Goal: Communication & Community: Share content

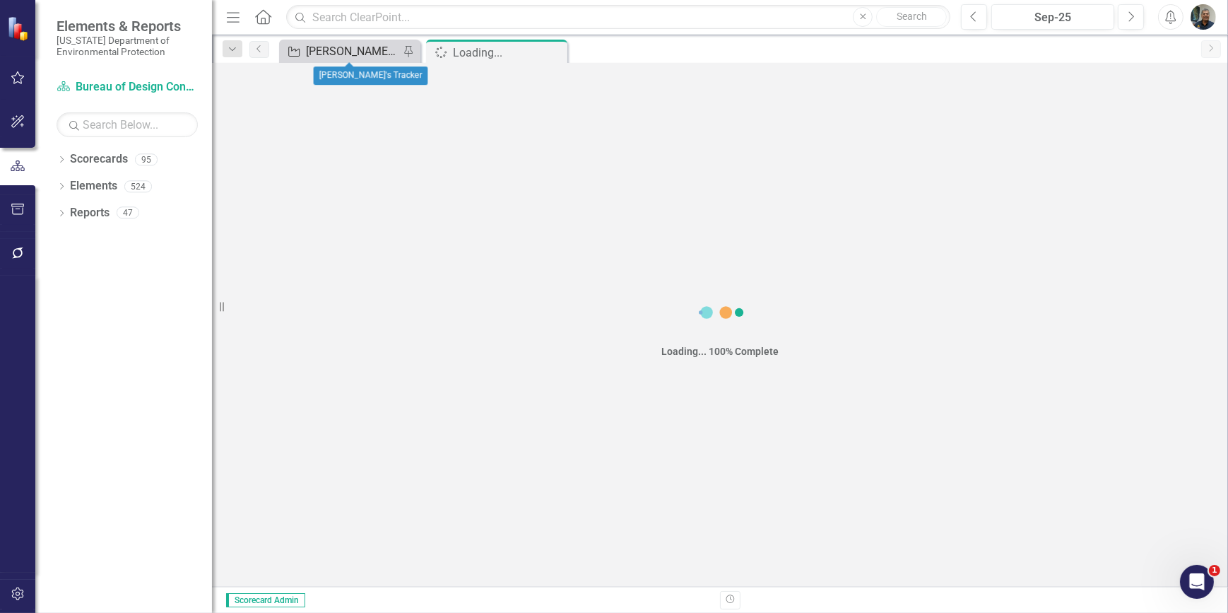
click at [379, 54] on div "[PERSON_NAME]'s Tracker" at bounding box center [352, 51] width 93 height 18
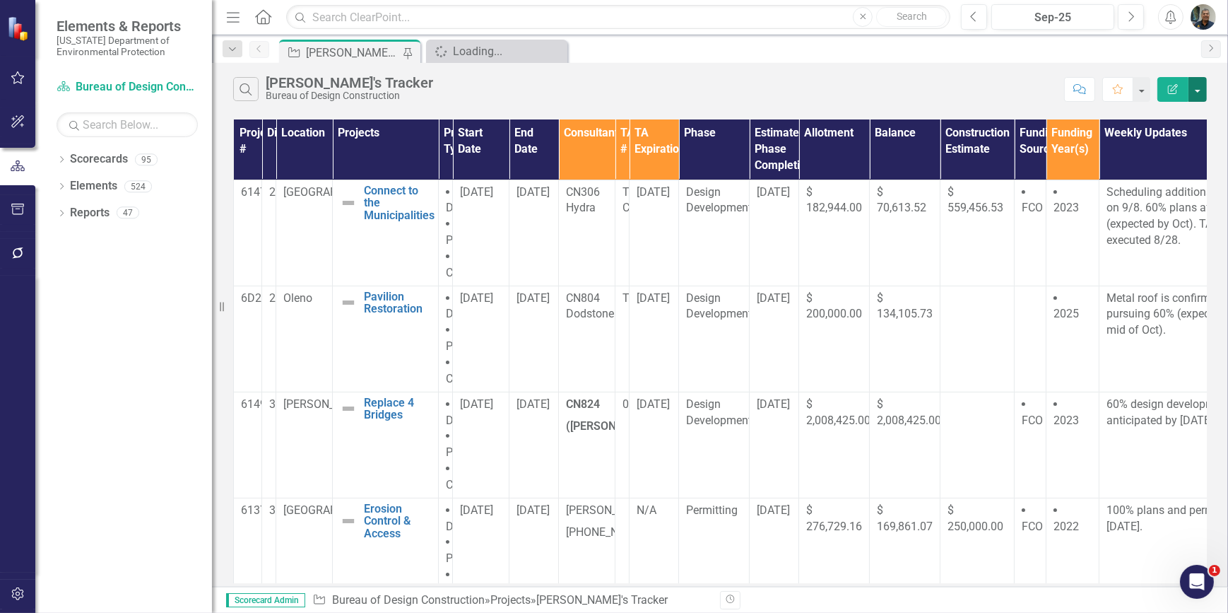
click at [1201, 87] on button "button" at bounding box center [1198, 89] width 18 height 25
click at [1138, 141] on link "PDF Export to PDF" at bounding box center [1151, 144] width 112 height 26
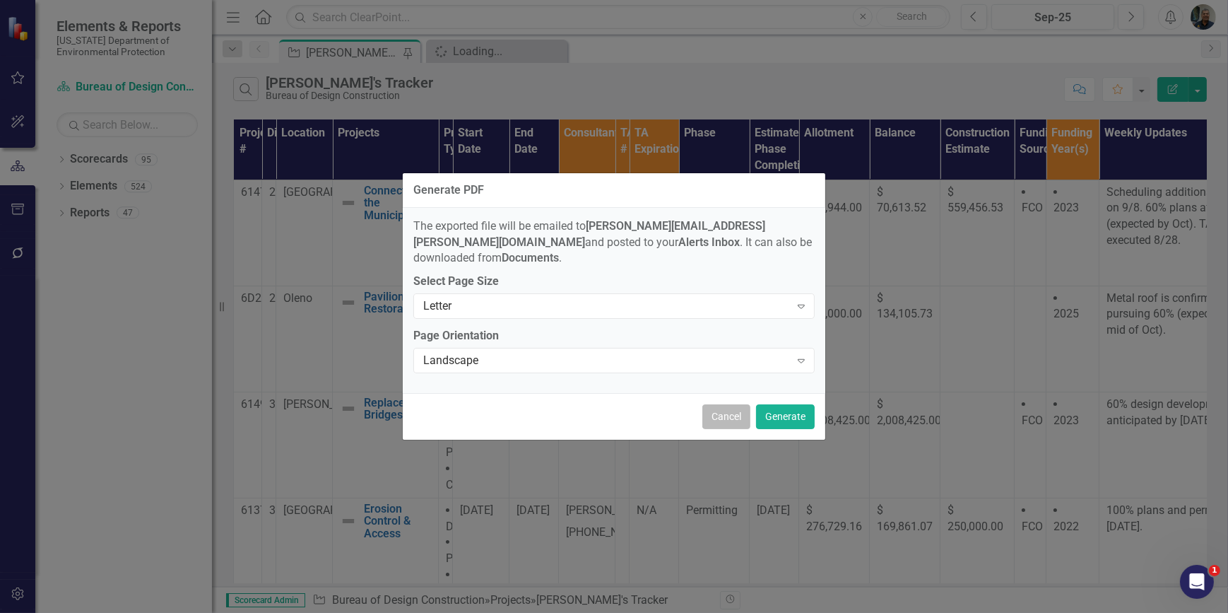
click at [734, 413] on button "Cancel" at bounding box center [727, 416] width 48 height 25
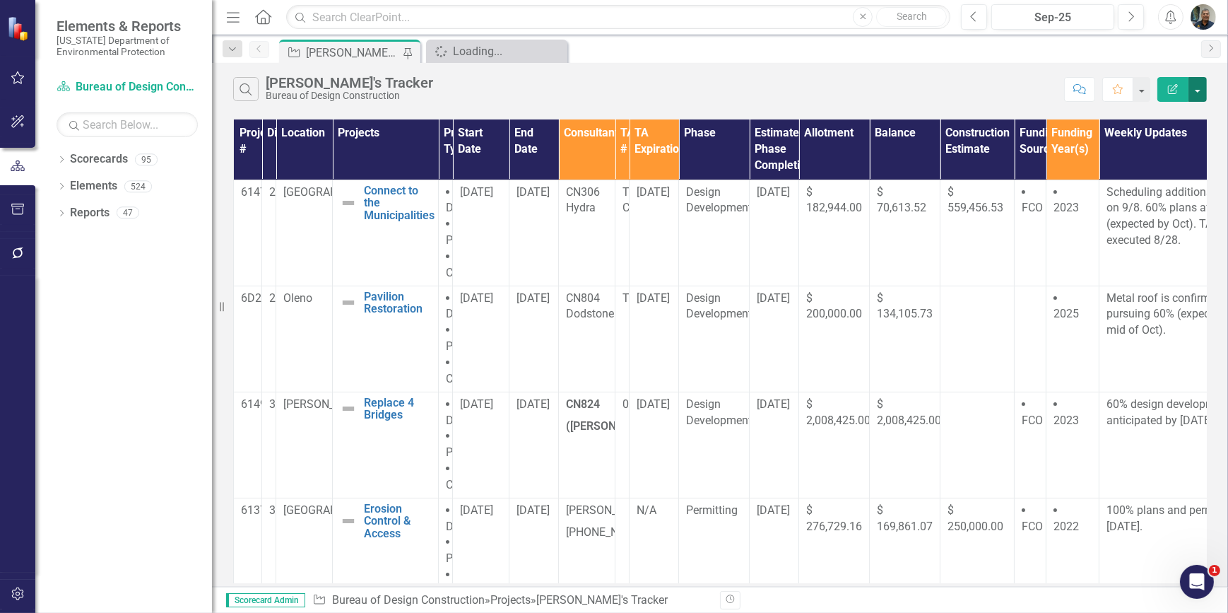
click at [1195, 93] on button "button" at bounding box center [1198, 89] width 18 height 25
click at [1139, 194] on link "Email Email Page" at bounding box center [1151, 196] width 112 height 26
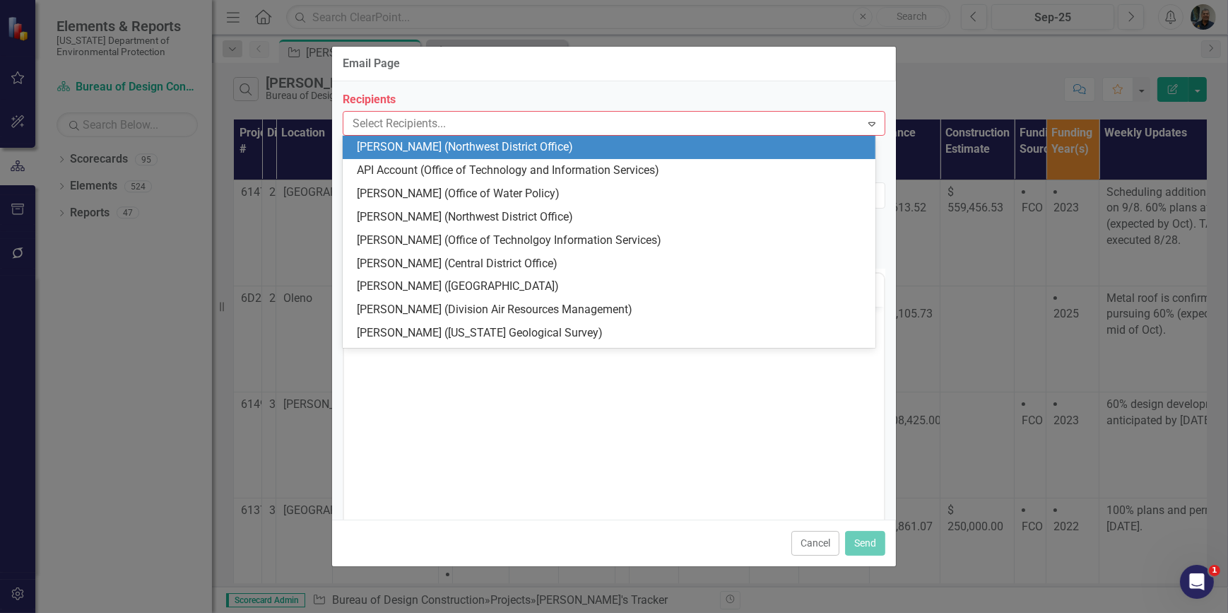
click at [454, 113] on div "Select Recipients..." at bounding box center [603, 124] width 514 height 22
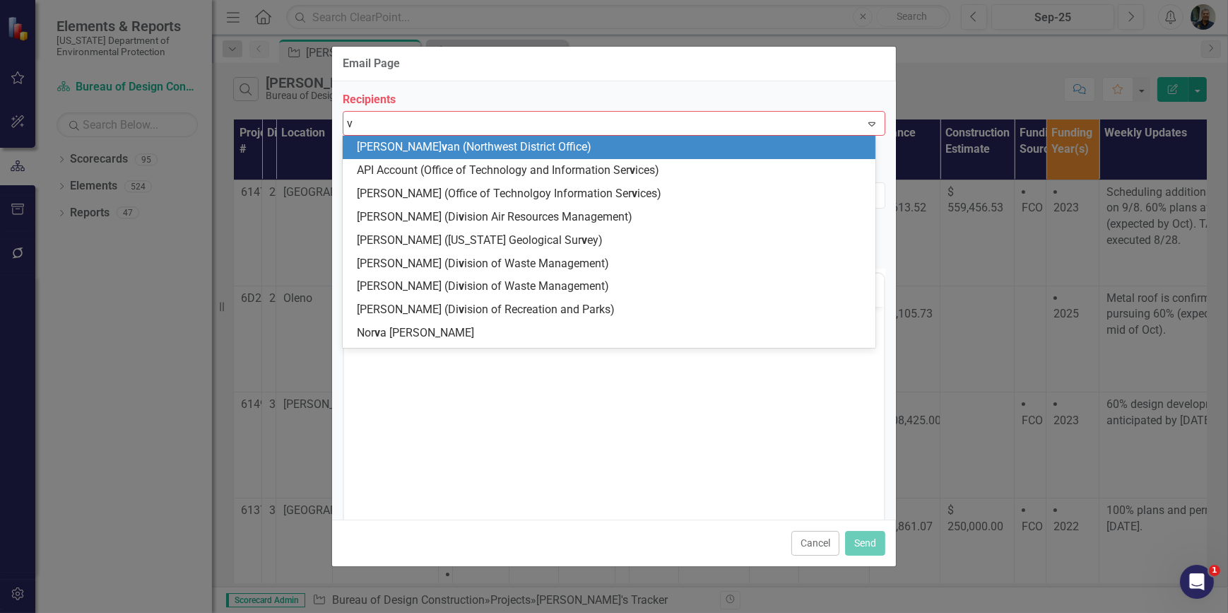
type input "vu"
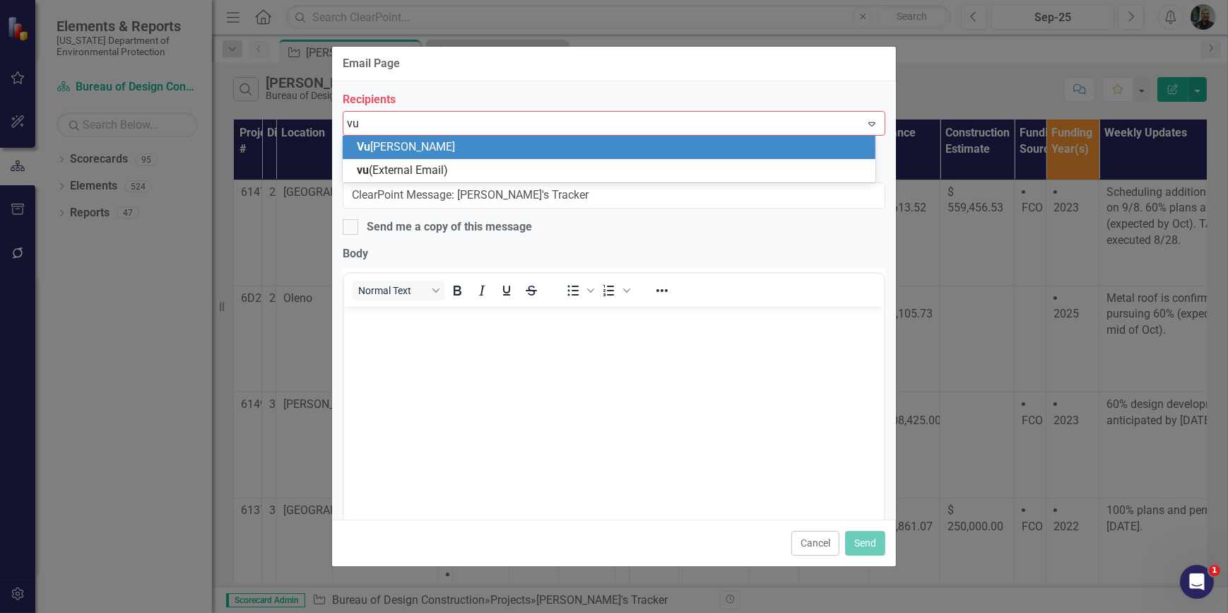
click at [423, 145] on div "[PERSON_NAME]" at bounding box center [612, 147] width 510 height 16
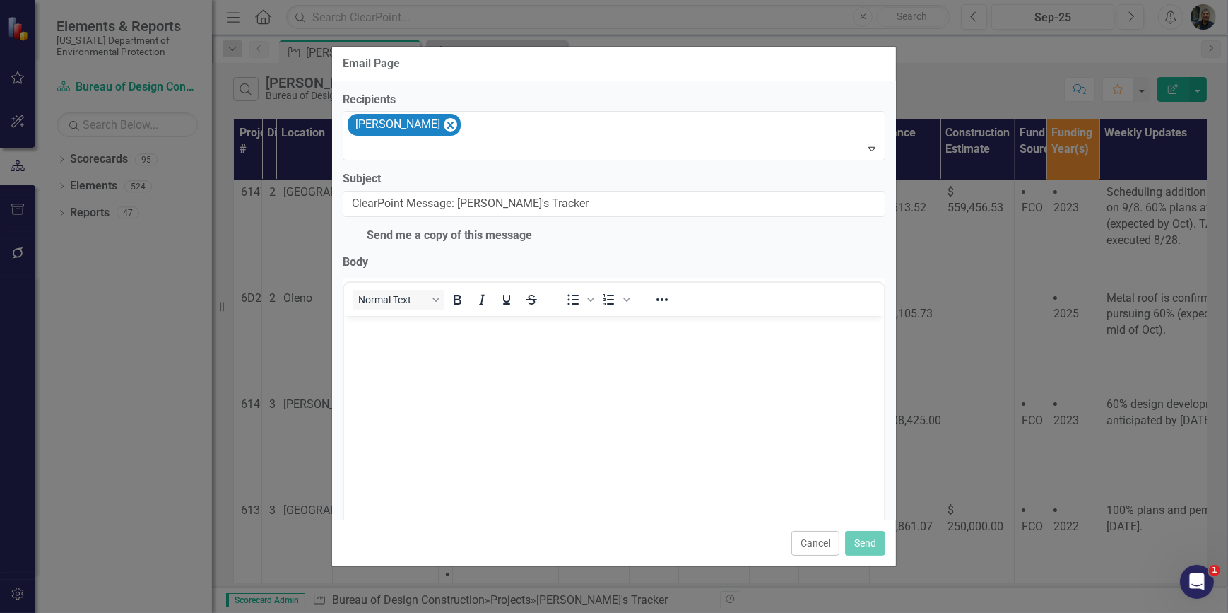
click at [390, 334] on p "Rich Text Area. Press ALT-0 for help." at bounding box center [613, 327] width 533 height 17
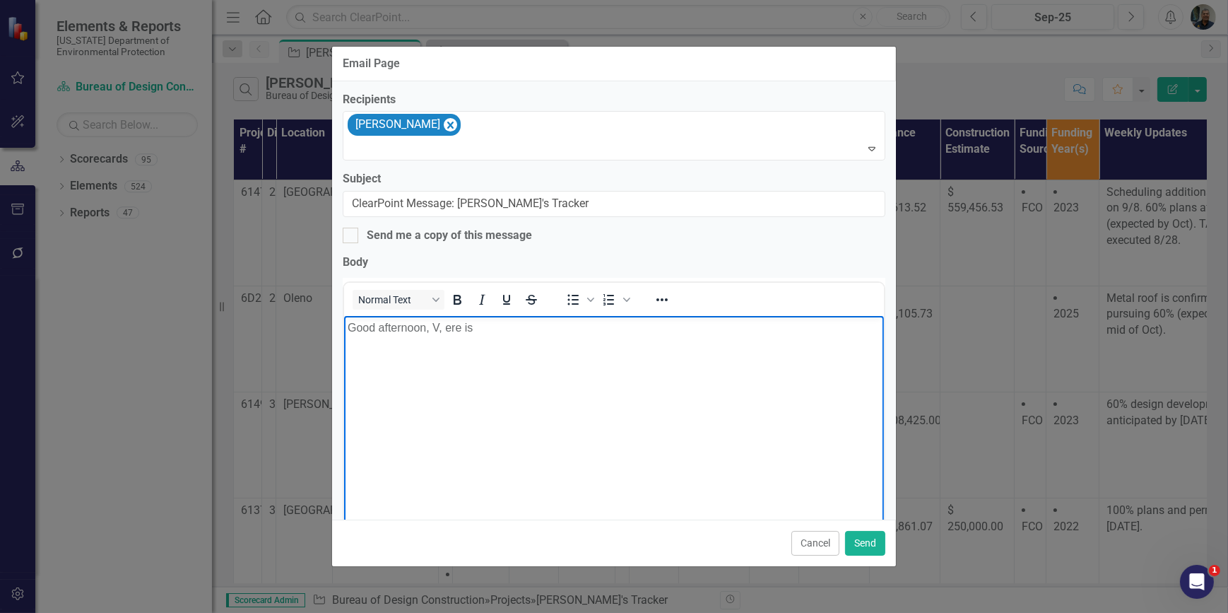
click at [442, 328] on p "Good afternoon, V, ere is" at bounding box center [613, 327] width 533 height 17
click at [438, 328] on p "Good afternoon, V, ere is" at bounding box center [613, 327] width 533 height 17
click at [453, 322] on p "Good afternoon, Vu, ere is" at bounding box center [613, 327] width 533 height 17
click at [495, 330] on p "Good afternoon, Vu, here is" at bounding box center [613, 327] width 533 height 17
click at [508, 331] on p "Good afternoon, [PERSON_NAME], here is an pdated" at bounding box center [613, 327] width 533 height 17
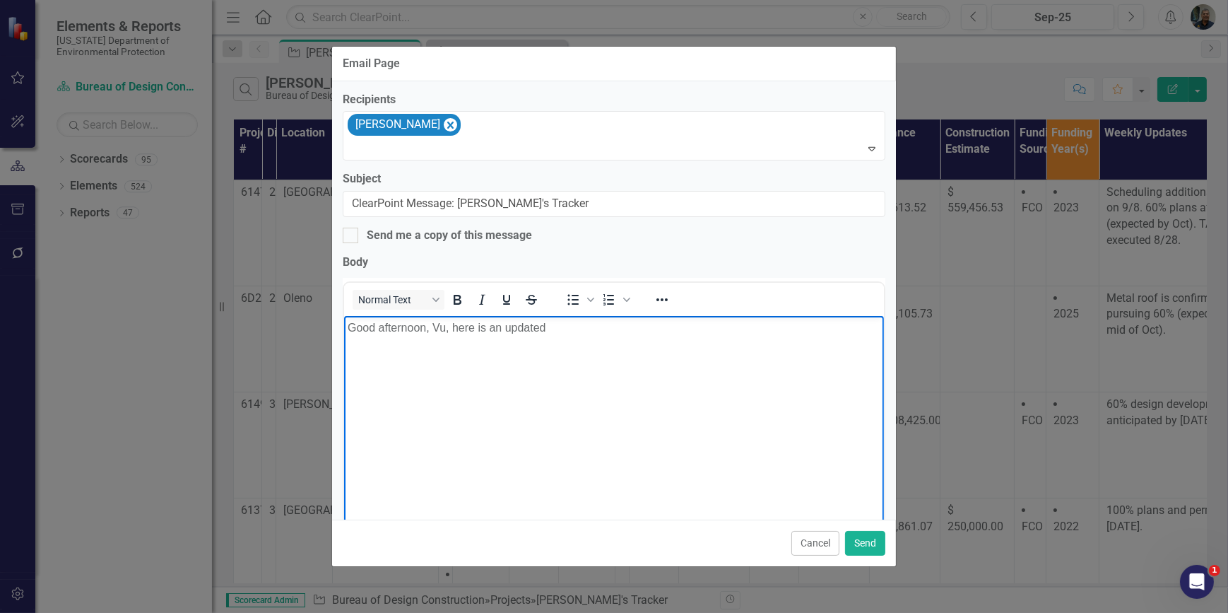
click at [568, 327] on p "Good afternoon, Vu, here is an updated" at bounding box center [613, 327] width 533 height 17
click at [506, 145] on div at bounding box center [615, 148] width 536 height 19
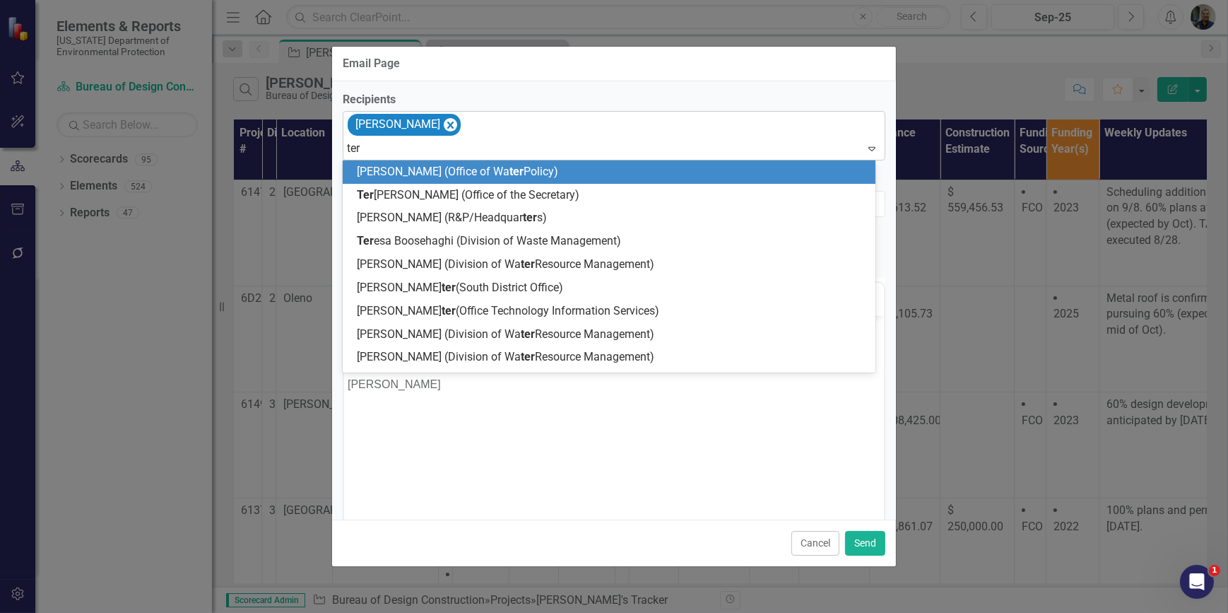
type input "terr"
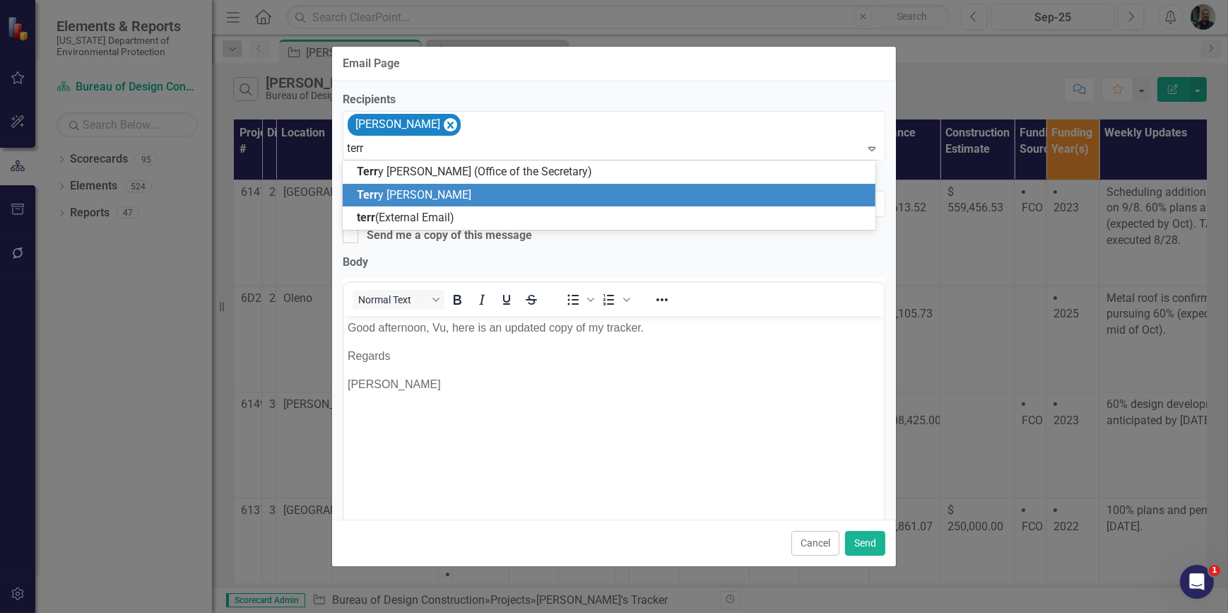
click at [438, 197] on div "Terr y [PERSON_NAME]" at bounding box center [612, 195] width 510 height 16
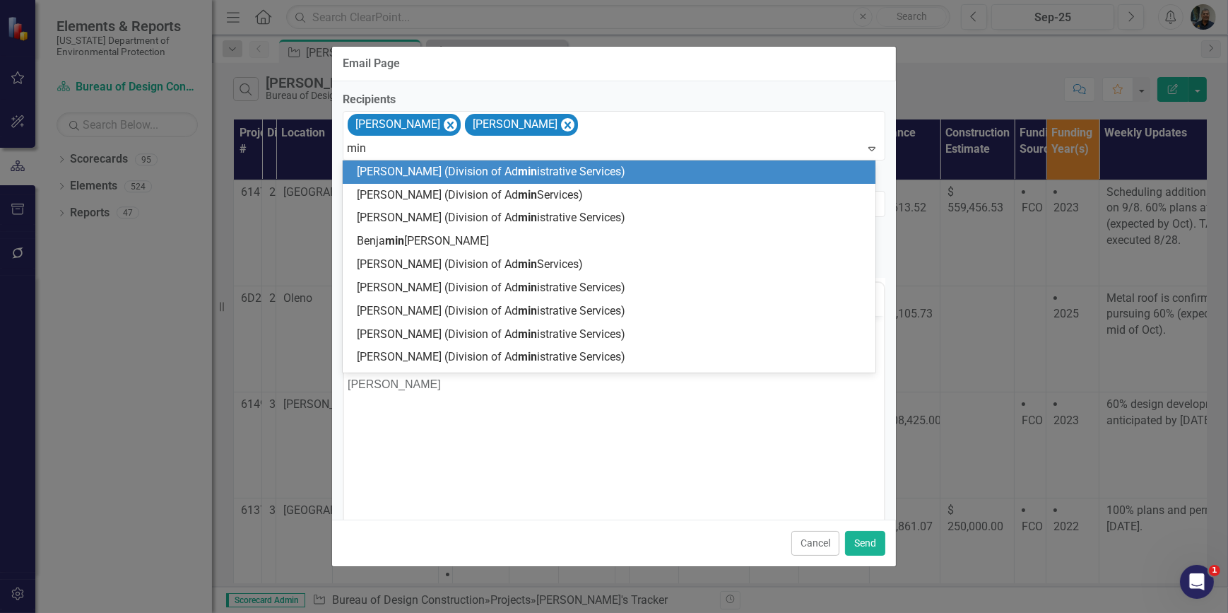
type input "mina"
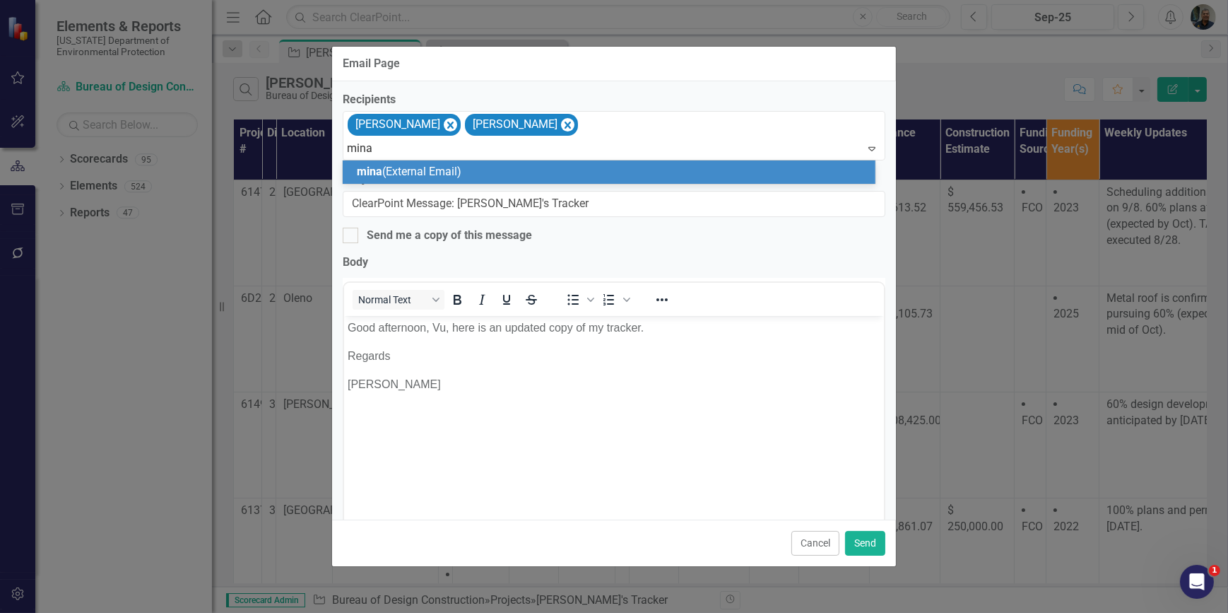
click at [462, 172] on span "mina (External Email)" at bounding box center [409, 171] width 105 height 13
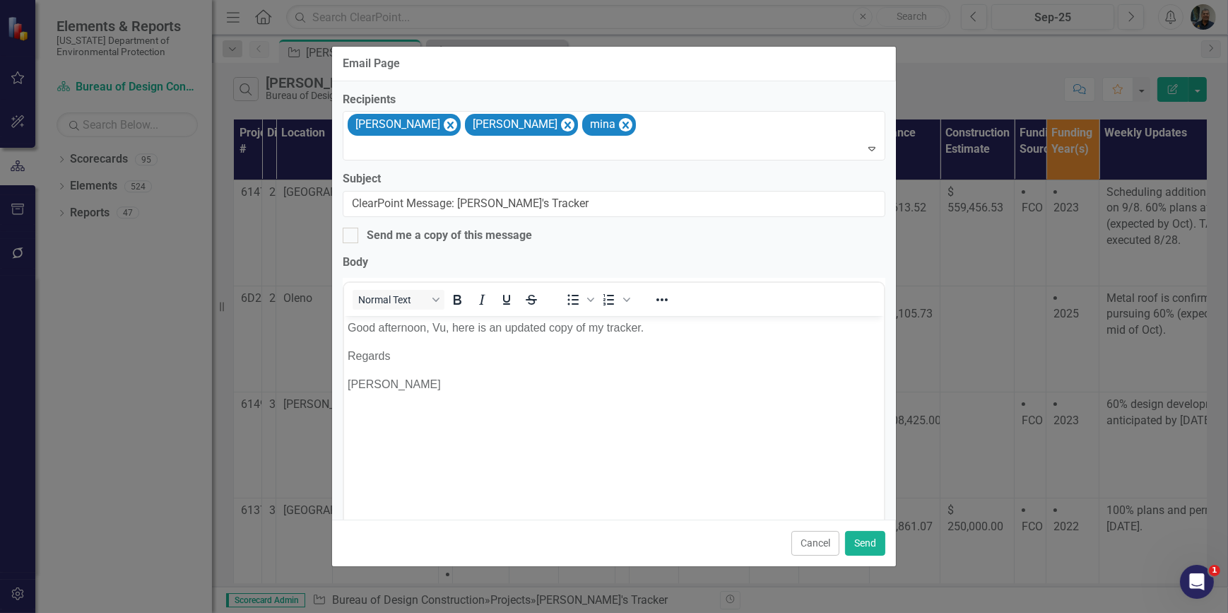
type input "j"
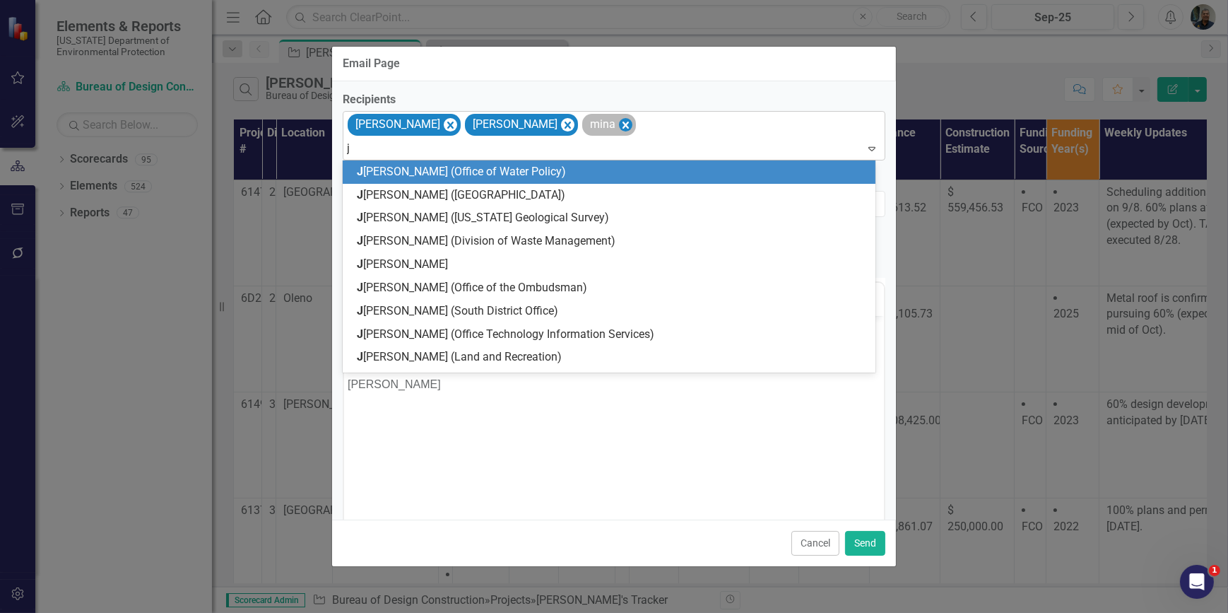
click at [619, 129] on icon "Remove [object Object]" at bounding box center [625, 126] width 13 height 18
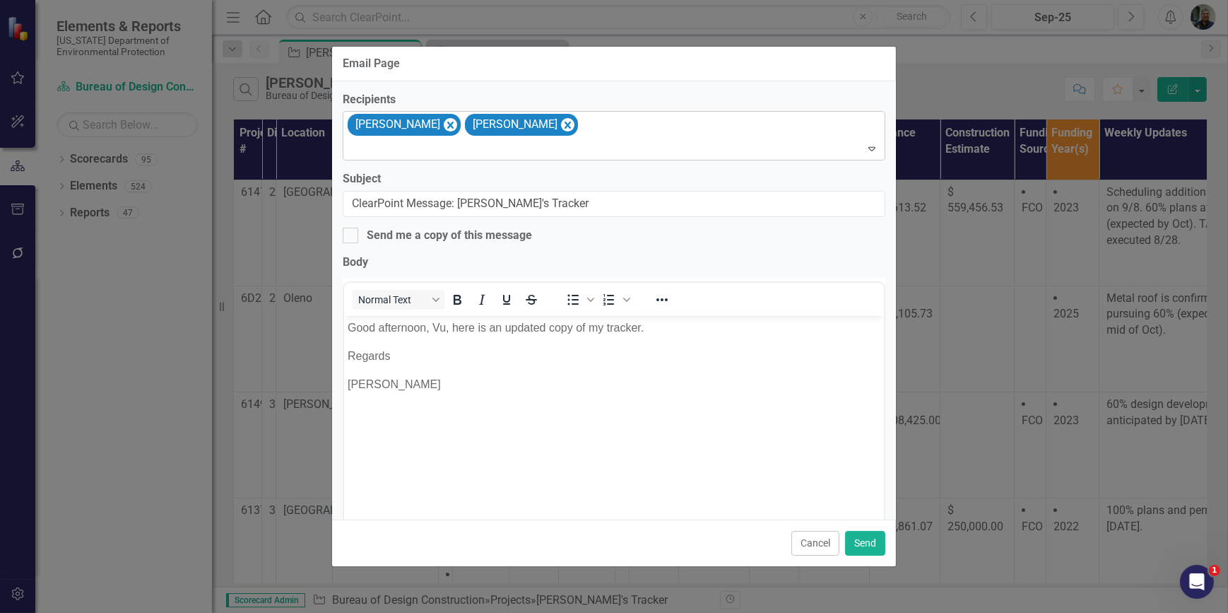
click at [587, 129] on div "[PERSON_NAME] [PERSON_NAME]" at bounding box center [615, 136] width 539 height 48
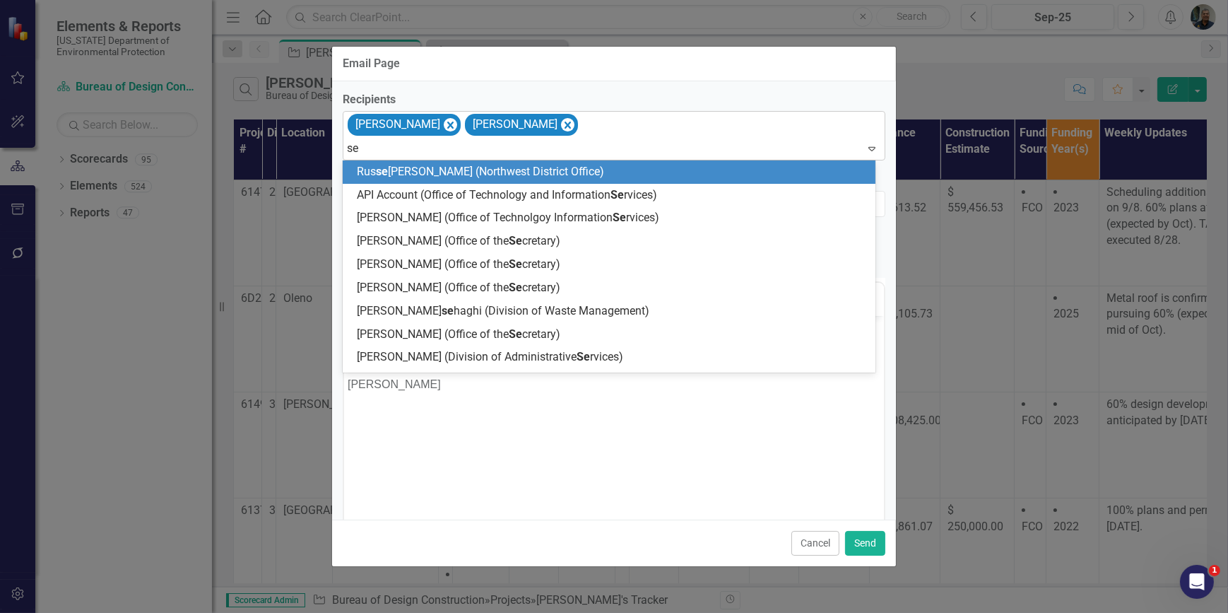
type input "sen"
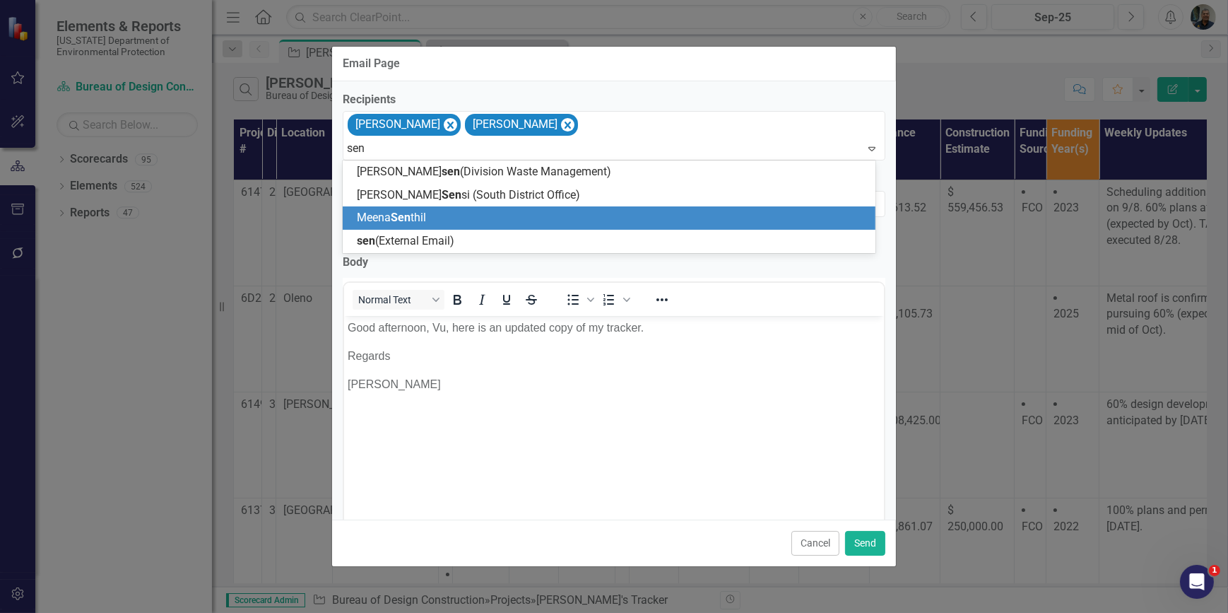
click at [419, 214] on span "Meena Sen thil" at bounding box center [391, 217] width 69 height 13
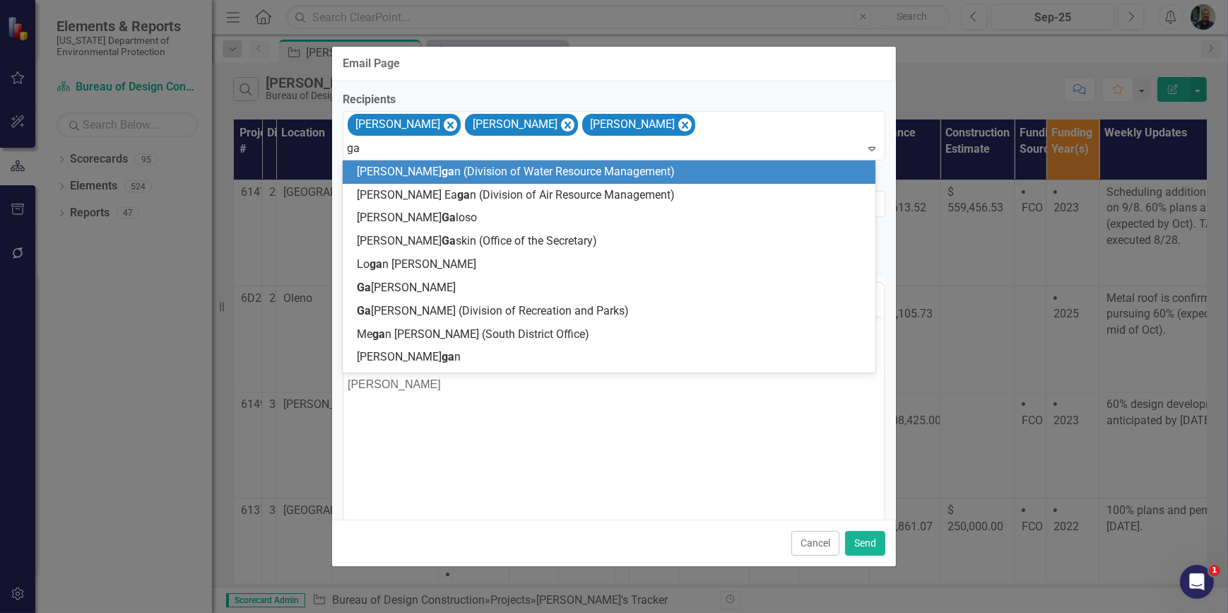
type input "gar"
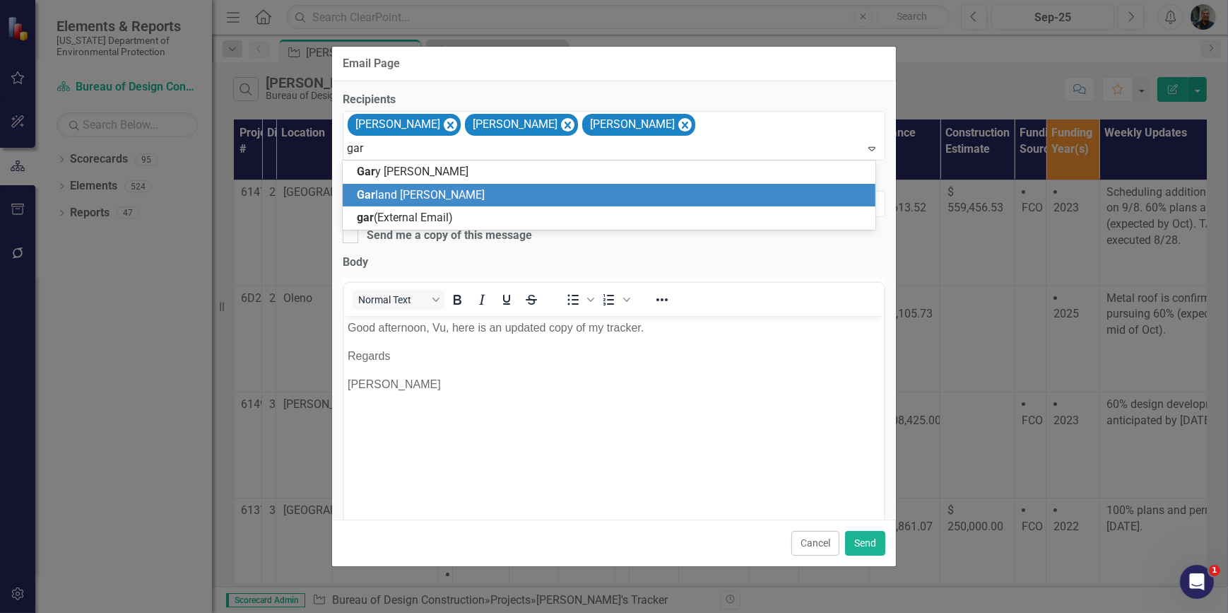
click at [468, 187] on div "Gar land [PERSON_NAME]" at bounding box center [612, 195] width 510 height 16
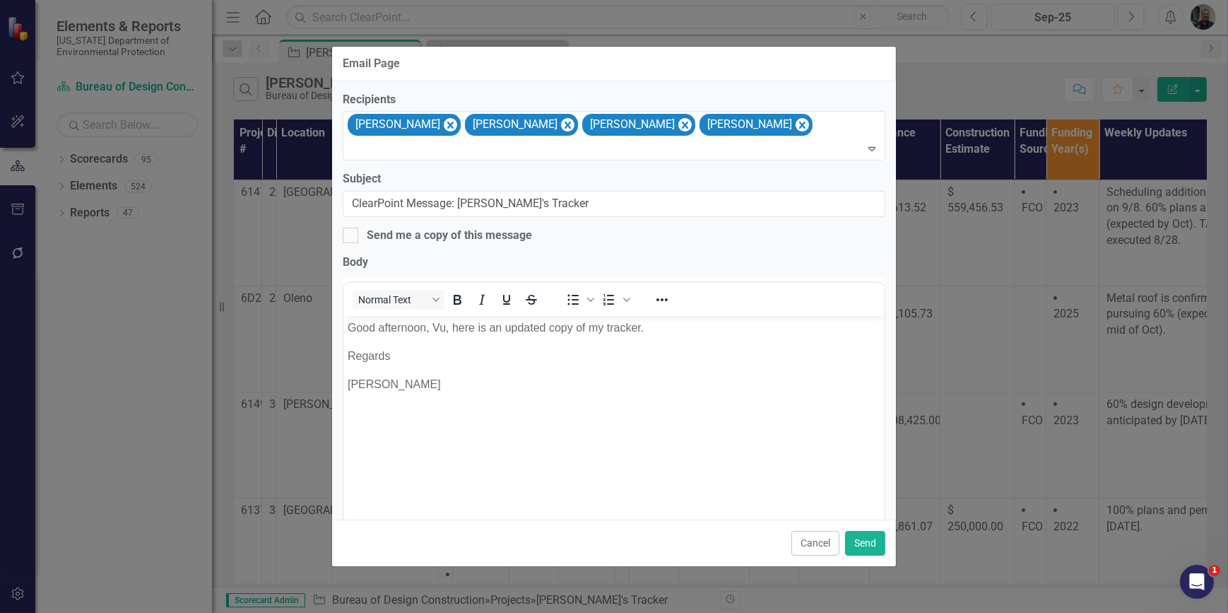
click at [426, 328] on p "Good afternoon, Vu, here is an updated copy of my tracker." at bounding box center [613, 327] width 533 height 17
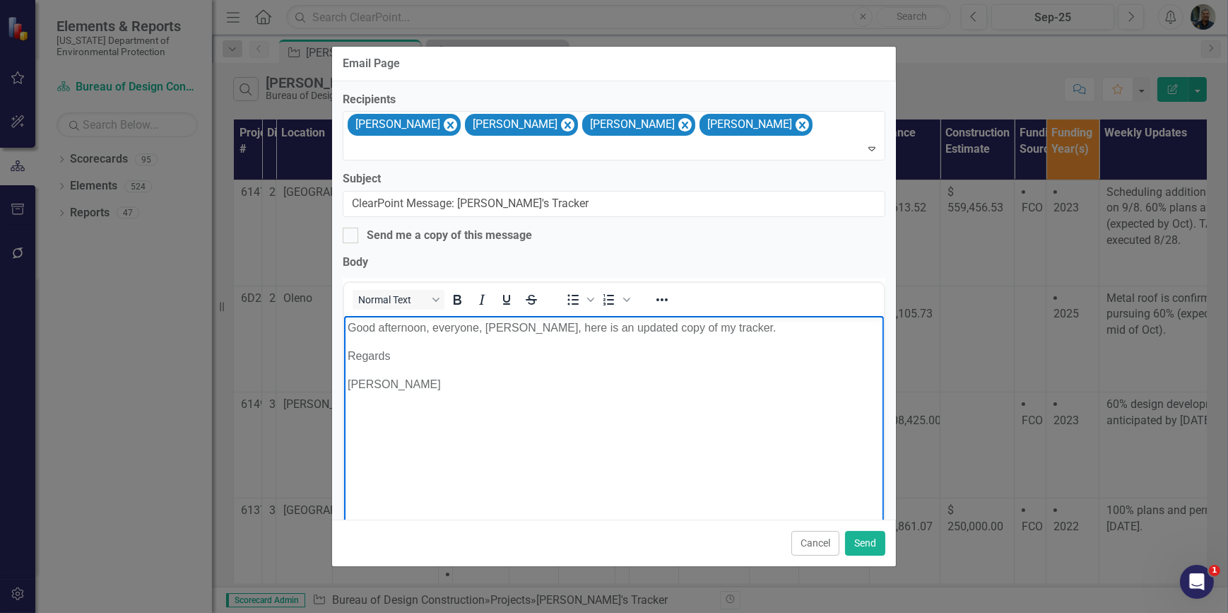
drag, startPoint x: 477, startPoint y: 328, endPoint x: 479, endPoint y: 336, distance: 7.9
click at [477, 329] on p "Good afternoon, everyone, [PERSON_NAME], here is an updated copy of my tracker." at bounding box center [613, 327] width 533 height 17
click at [431, 331] on p "Good afternoon, team, Vu, here is an updated copy of my tracker." at bounding box center [613, 327] width 533 height 17
click at [488, 331] on p "Good afternoon, BDC team, Vu, here is an updated copy of my tracker." at bounding box center [613, 327] width 533 height 17
click at [662, 329] on p "Good afternoon, BDC team Vu, here is an updated copy of my tracker." at bounding box center [613, 327] width 533 height 17
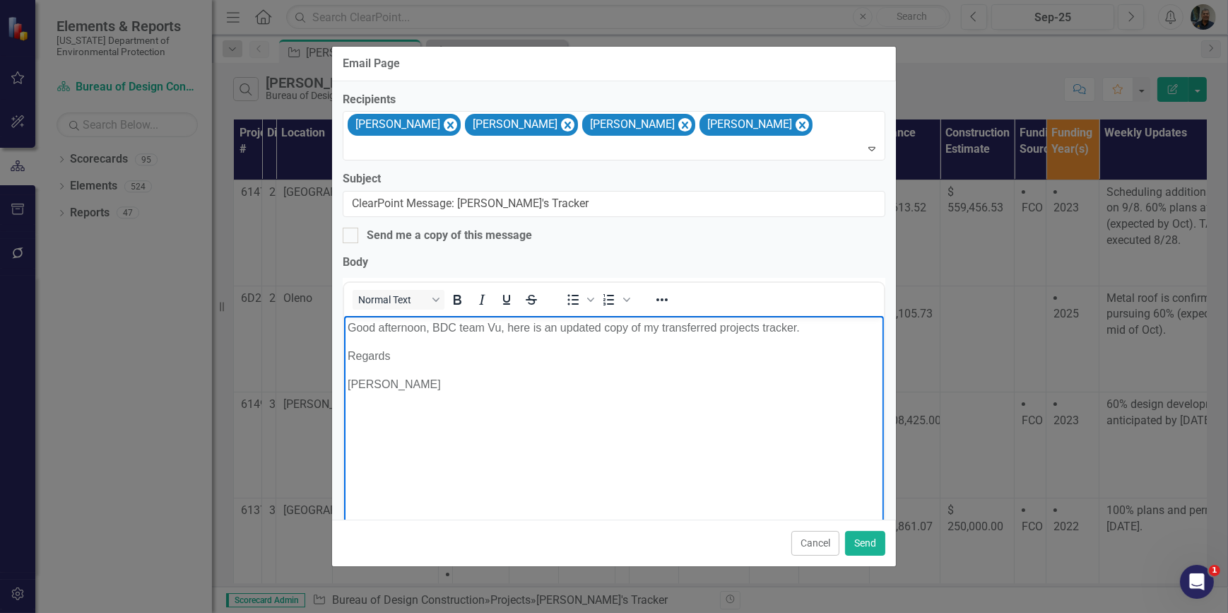
click at [763, 327] on p "Good afternoon, BDC team Vu, here is an updated copy of my transferred projects…" at bounding box center [613, 327] width 533 height 17
click at [416, 146] on div at bounding box center [615, 148] width 536 height 19
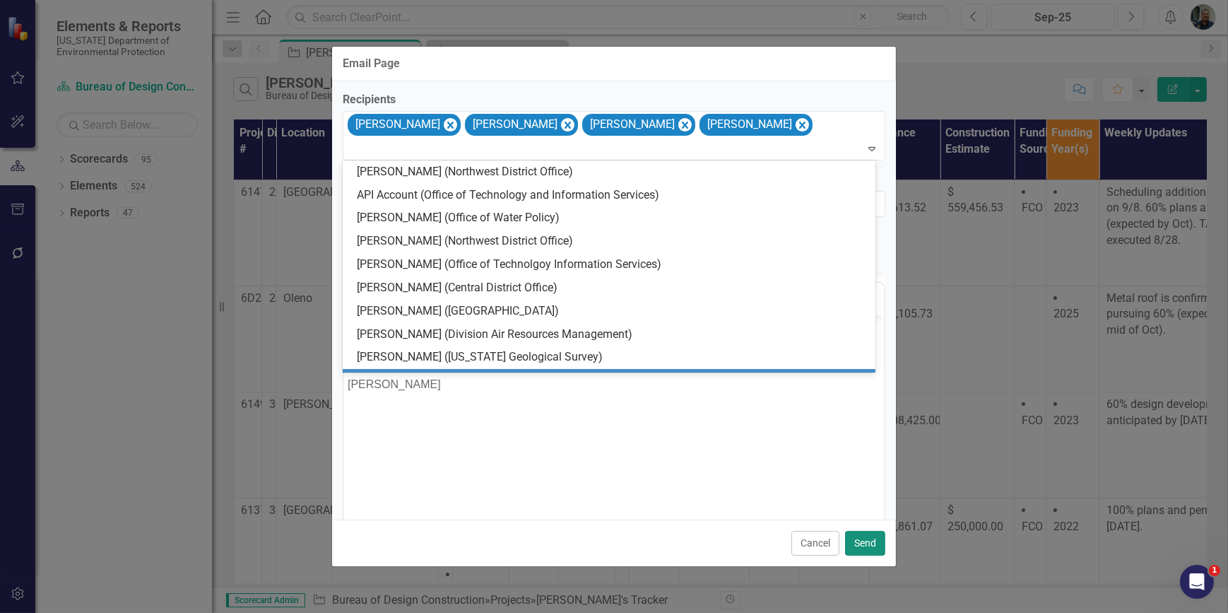
click at [864, 539] on button "Send" at bounding box center [865, 543] width 40 height 25
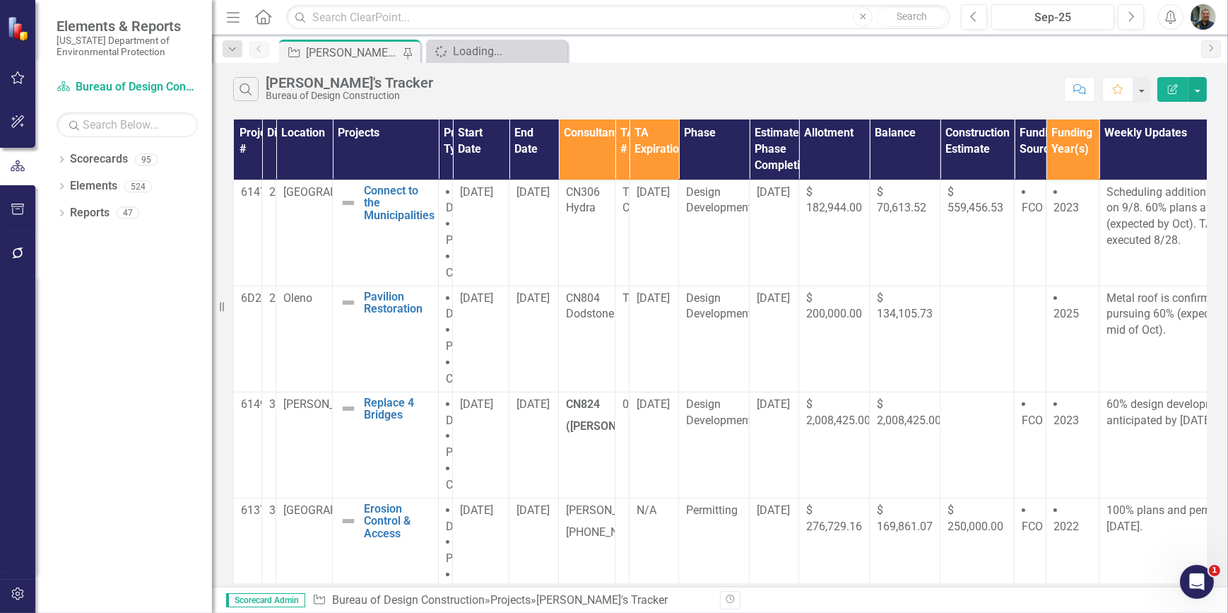
click at [20, 28] on img at bounding box center [19, 28] width 25 height 25
click at [115, 160] on link "Scorecards" at bounding box center [99, 159] width 58 height 16
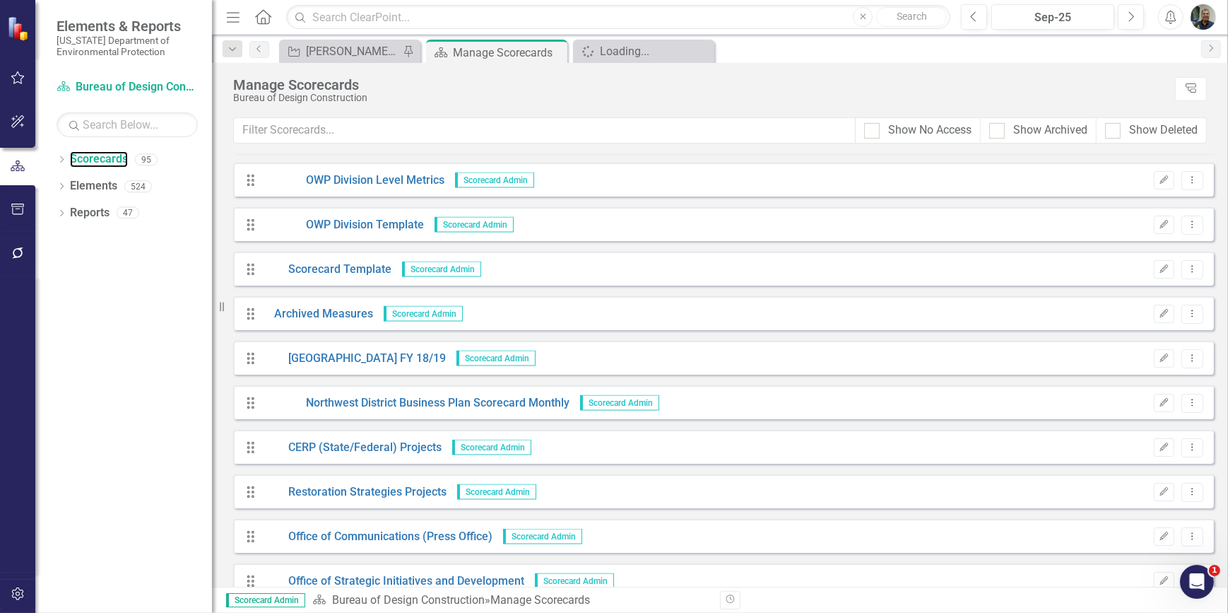
scroll to position [2511, 0]
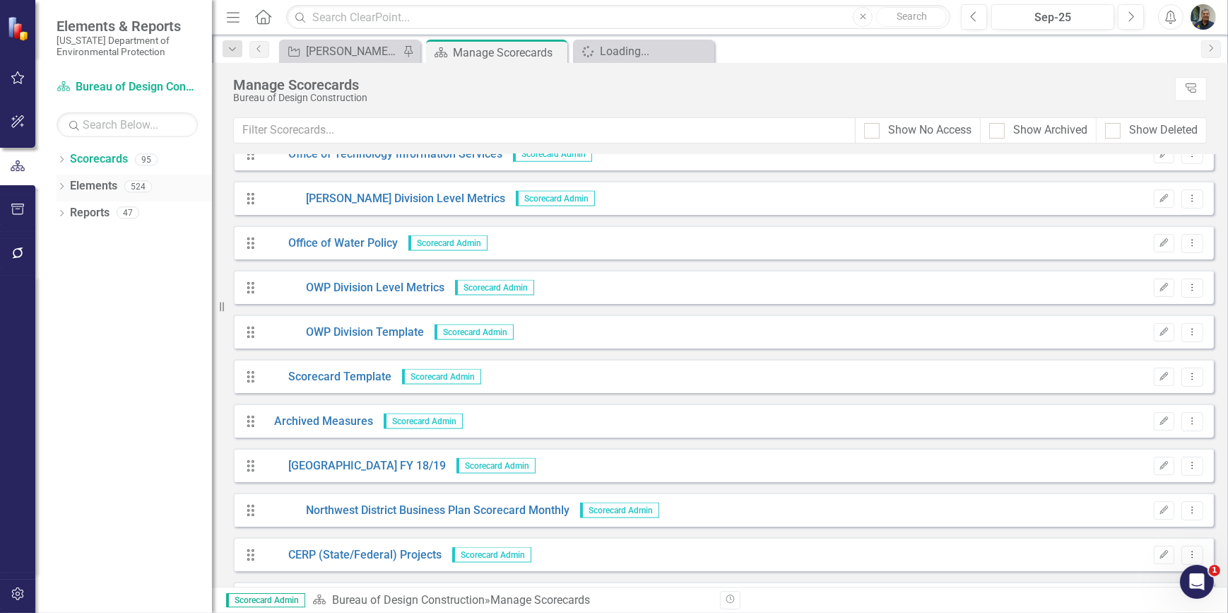
click at [89, 190] on link "Elements" at bounding box center [93, 186] width 47 height 16
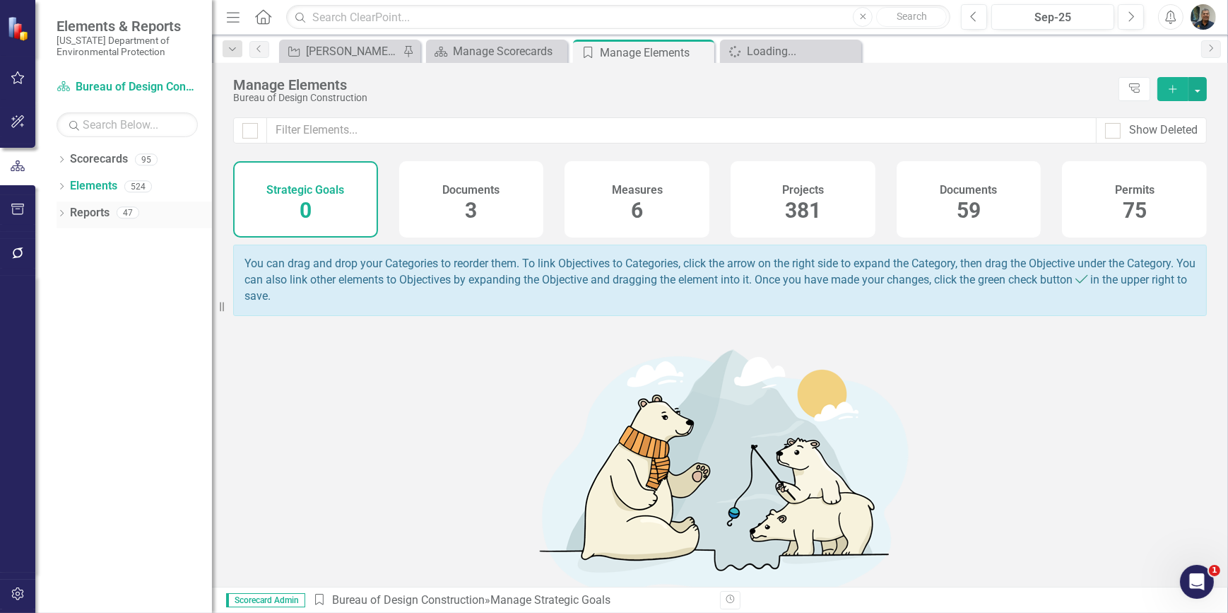
click at [84, 212] on link "Reports" at bounding box center [90, 213] width 40 height 16
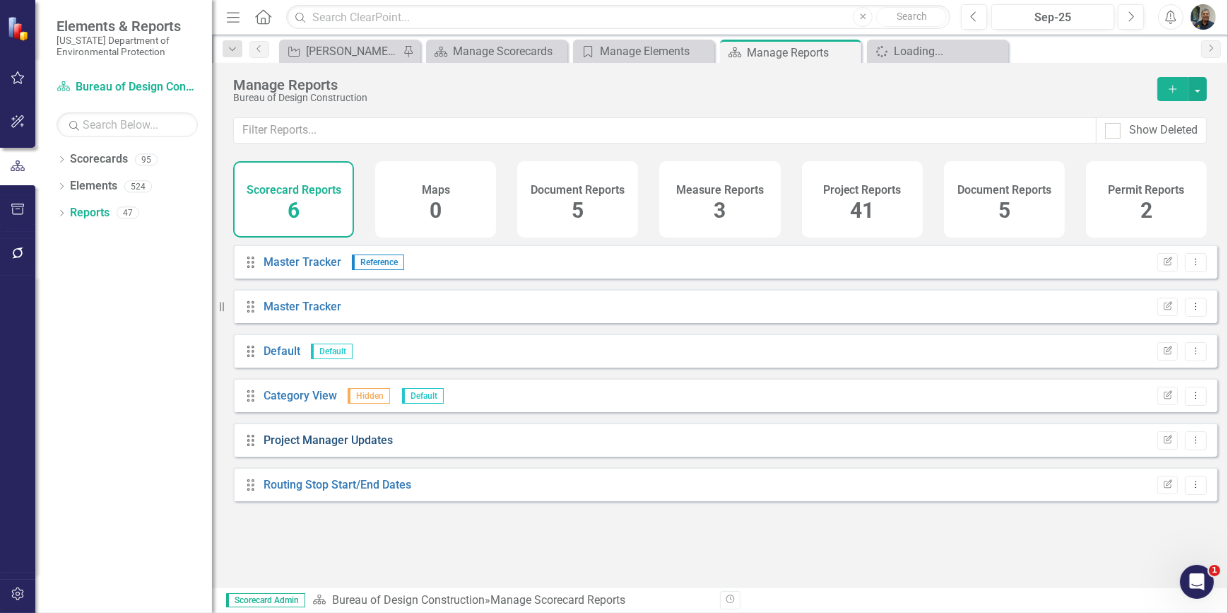
click at [359, 447] on link "Project Manager Updates" at bounding box center [328, 439] width 129 height 13
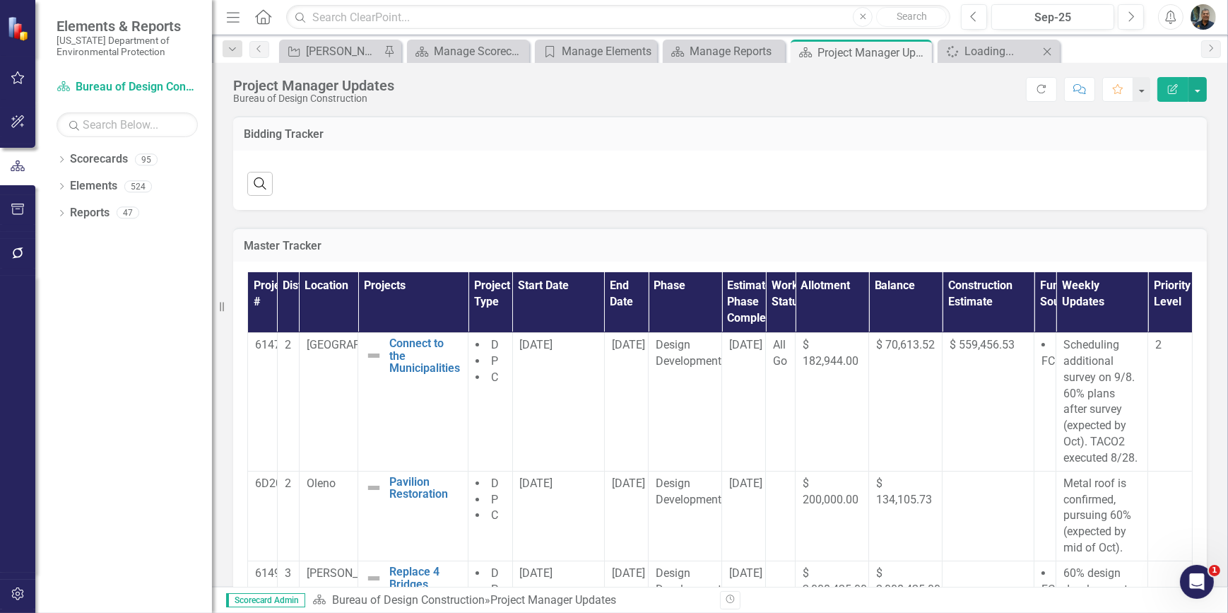
click at [1051, 50] on icon "Close" at bounding box center [1047, 51] width 14 height 11
click at [997, 53] on icon "Close" at bounding box center [995, 52] width 14 height 11
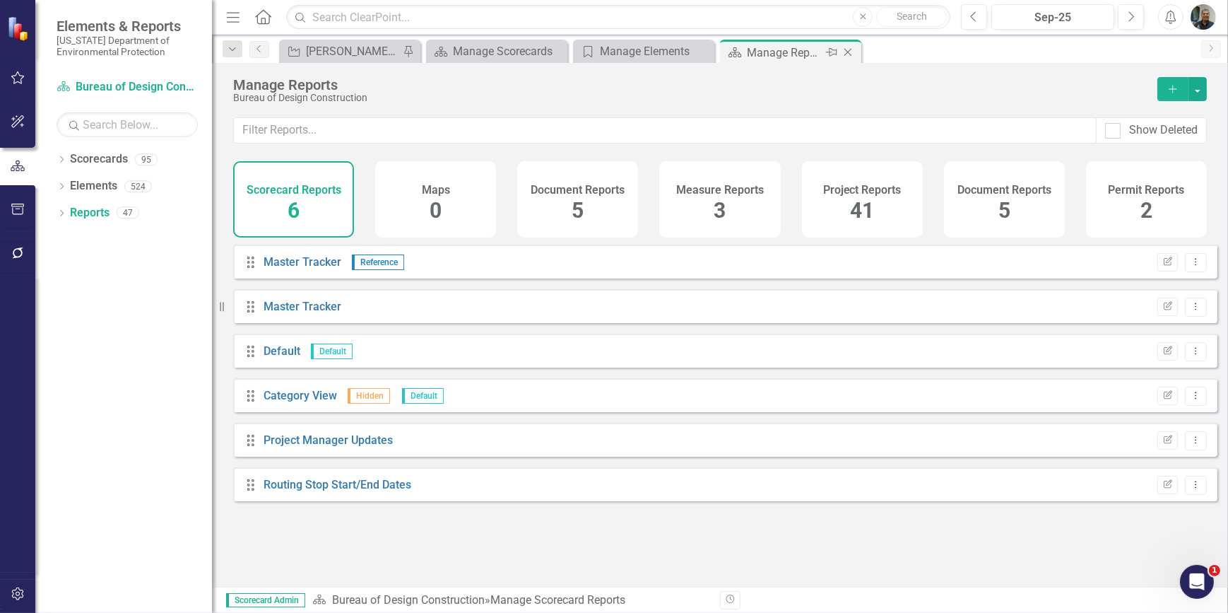
click at [844, 49] on icon "Close" at bounding box center [848, 52] width 14 height 11
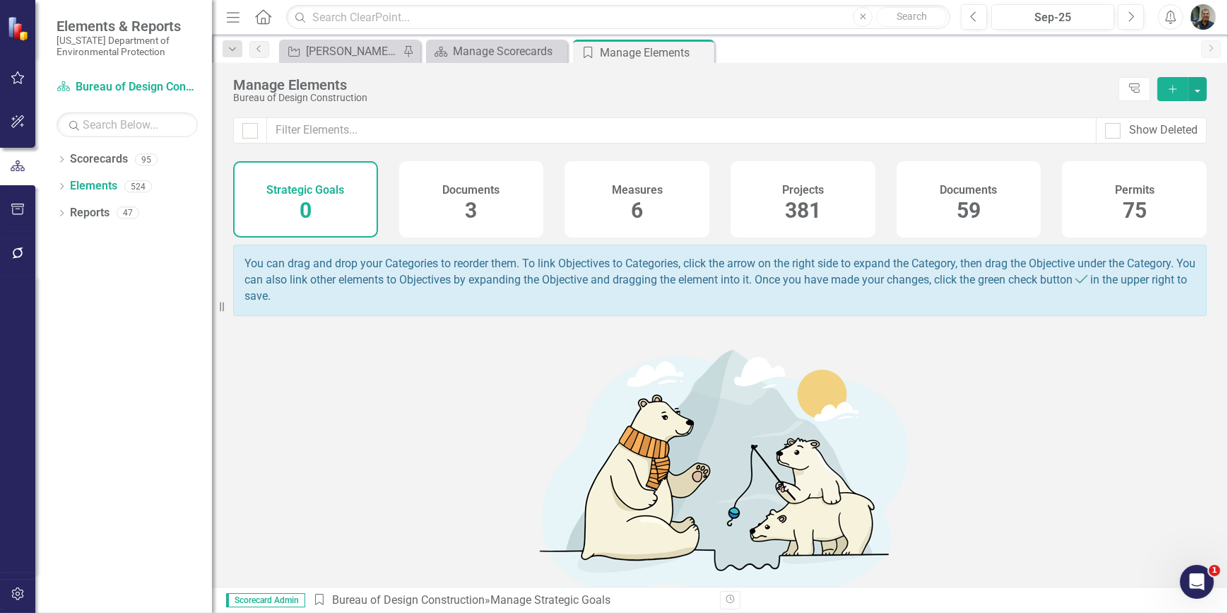
click at [0, 0] on icon "Close" at bounding box center [0, 0] width 0 height 0
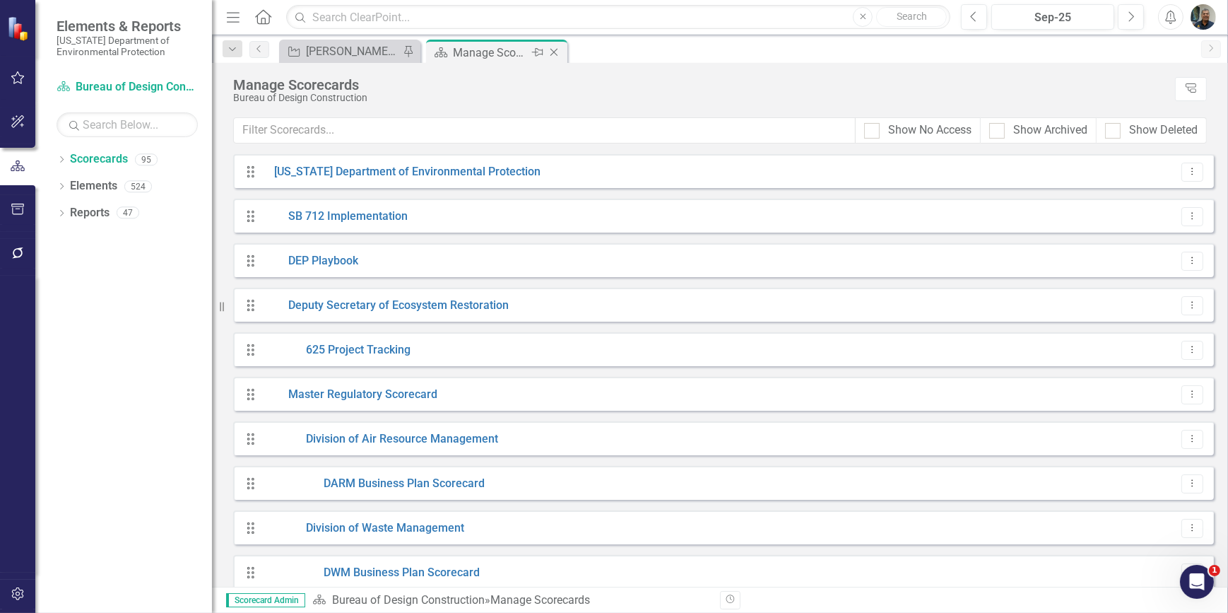
click at [552, 49] on icon "Close" at bounding box center [554, 52] width 14 height 11
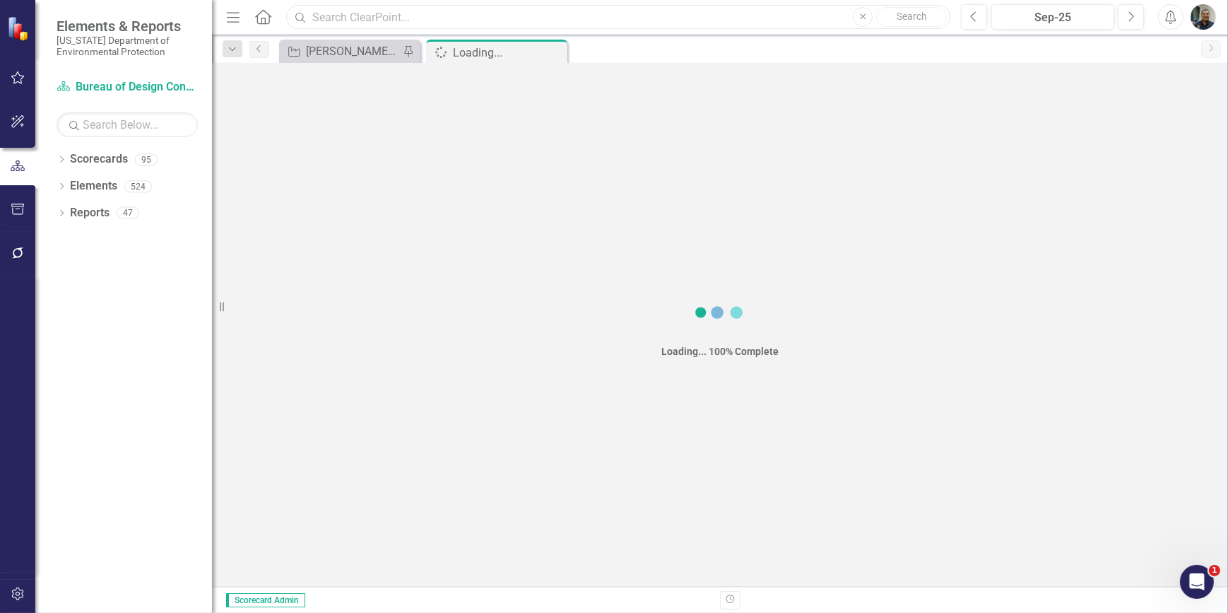
click at [428, 20] on input "text" at bounding box center [618, 17] width 664 height 25
type input "ppmts"
click at [862, 15] on icon "button" at bounding box center [864, 16] width 6 height 6
click at [87, 218] on link "Reports" at bounding box center [90, 213] width 40 height 16
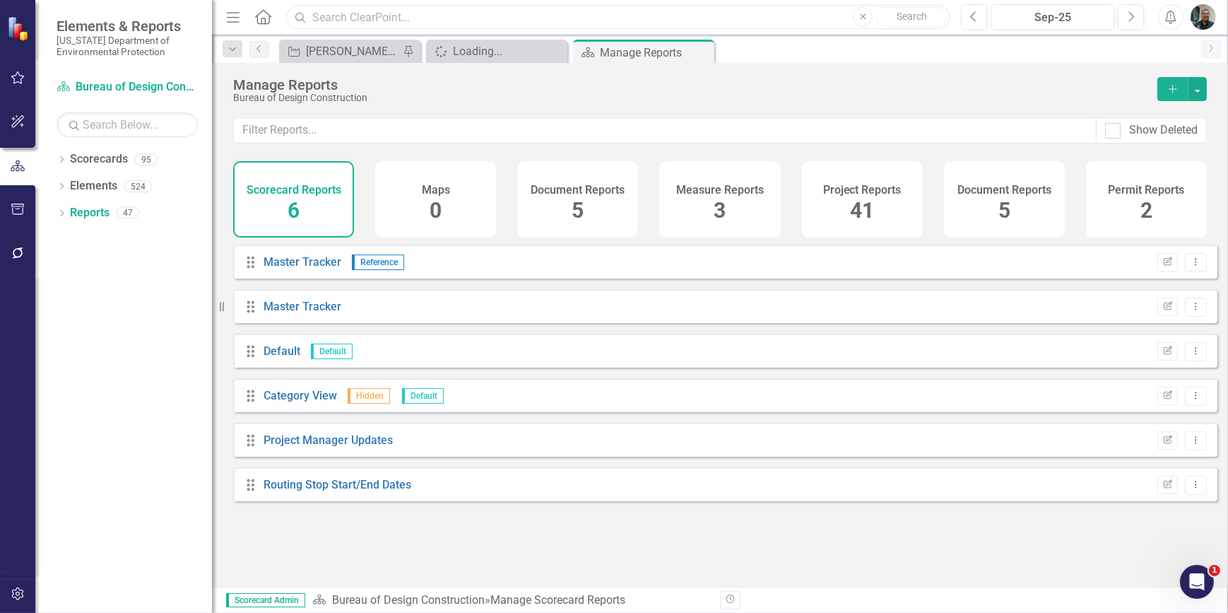
click at [749, 28] on input "text" at bounding box center [618, 17] width 664 height 25
type input "ppmts"
click at [16, 28] on img at bounding box center [19, 28] width 25 height 25
click at [16, 83] on icon "button" at bounding box center [17, 77] width 13 height 13
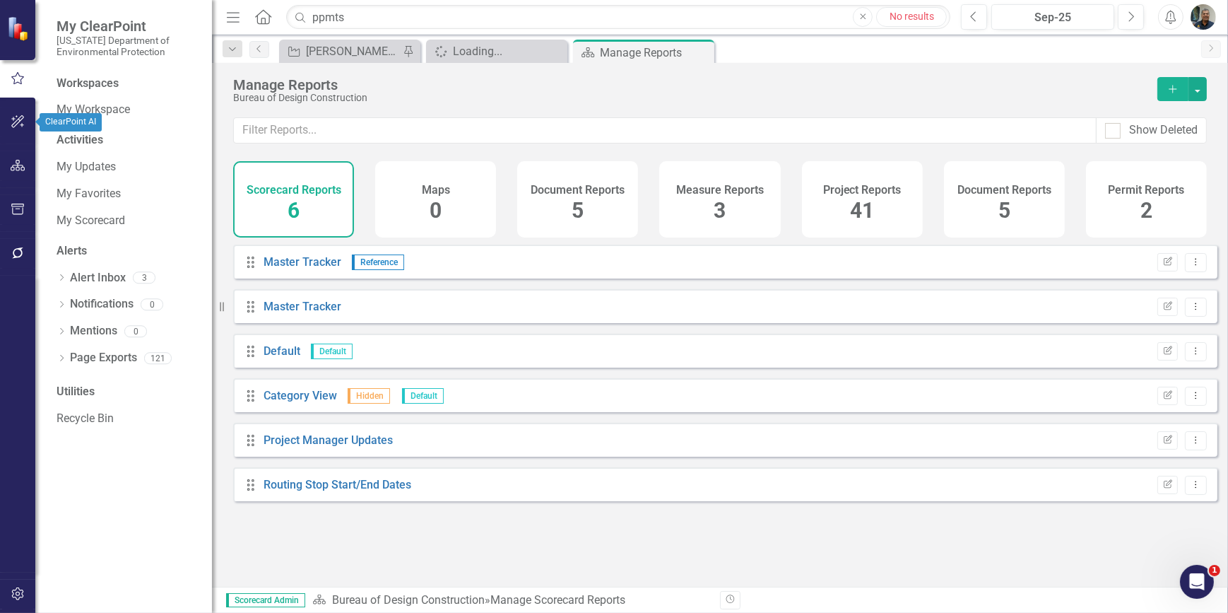
click at [16, 124] on icon "button" at bounding box center [17, 121] width 13 height 13
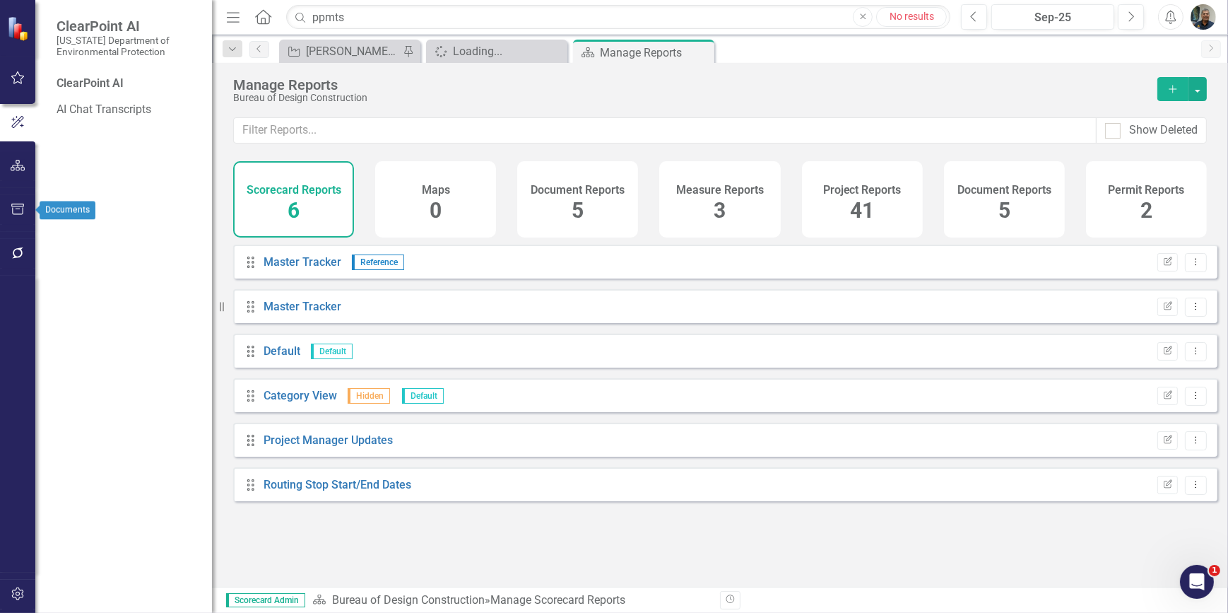
click at [16, 210] on icon "button" at bounding box center [18, 209] width 15 height 11
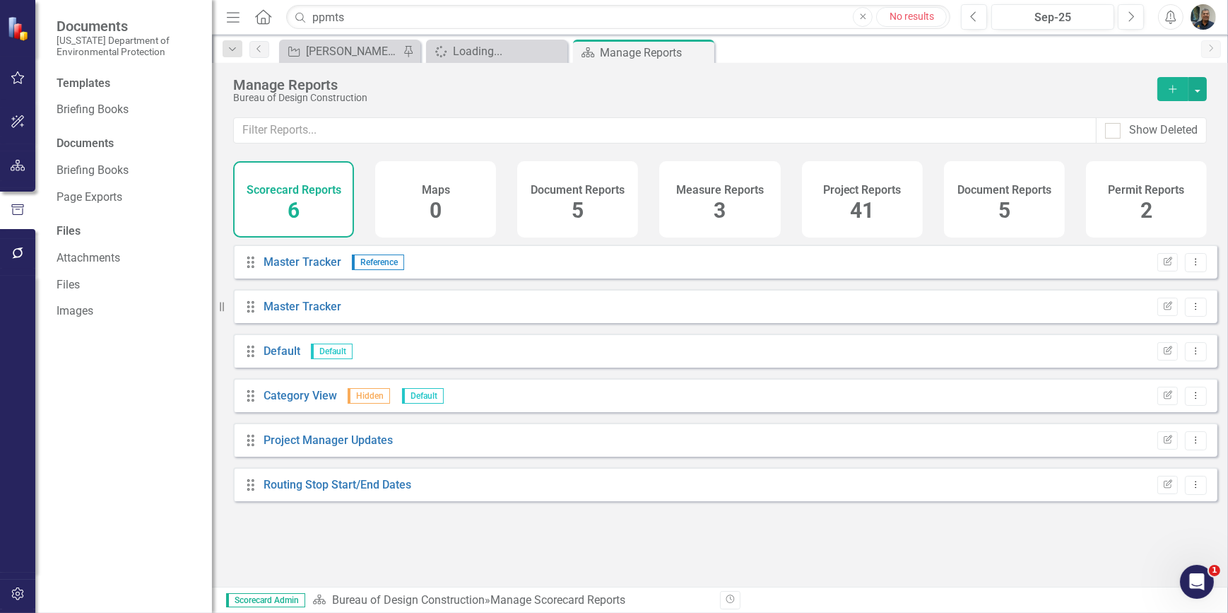
click at [90, 409] on div "Templates Briefing Books Documents Briefing Books Page Exports Files Attachment…" at bounding box center [123, 344] width 177 height 537
click at [77, 285] on link "Files" at bounding box center [127, 285] width 141 height 16
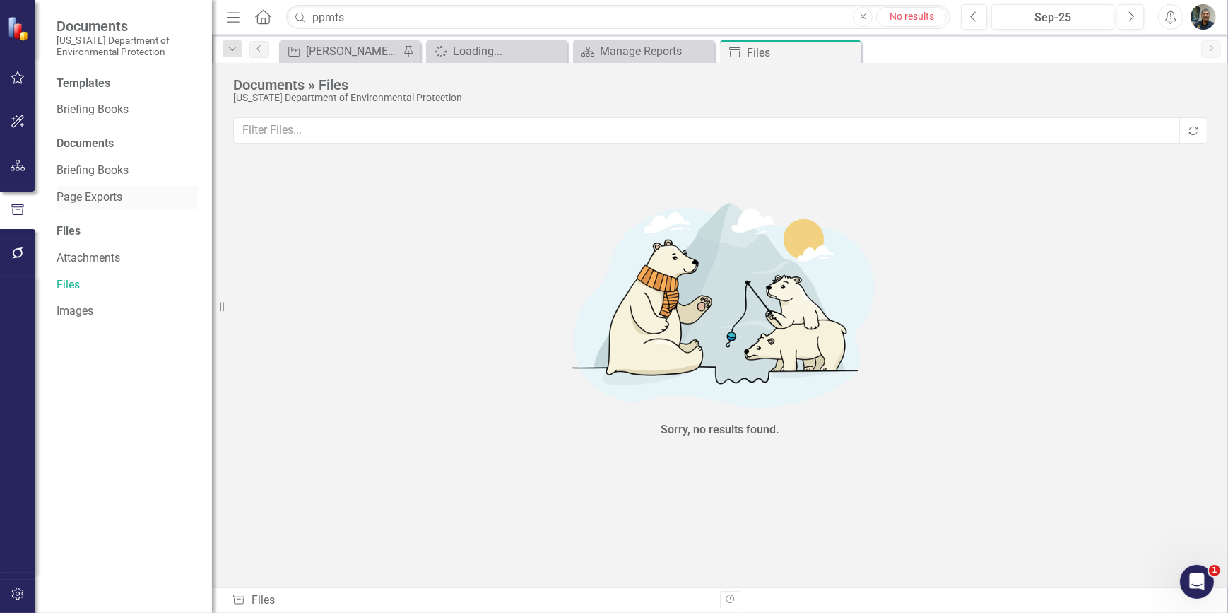
click at [98, 198] on link "Page Exports" at bounding box center [127, 197] width 141 height 16
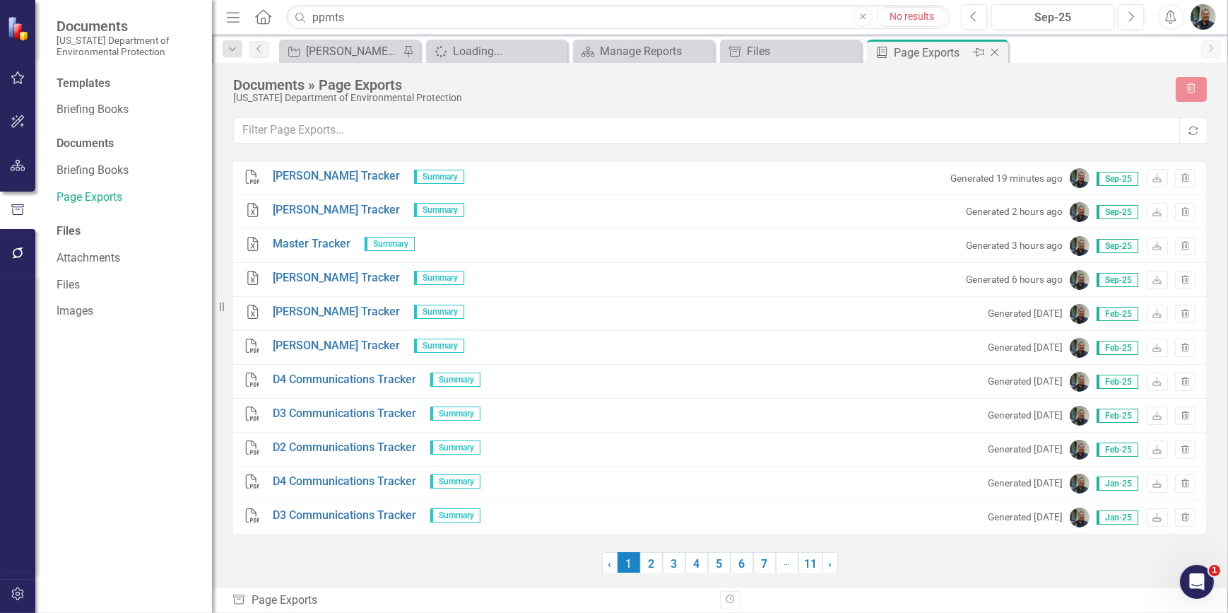
click at [997, 49] on icon at bounding box center [996, 53] width 8 height 8
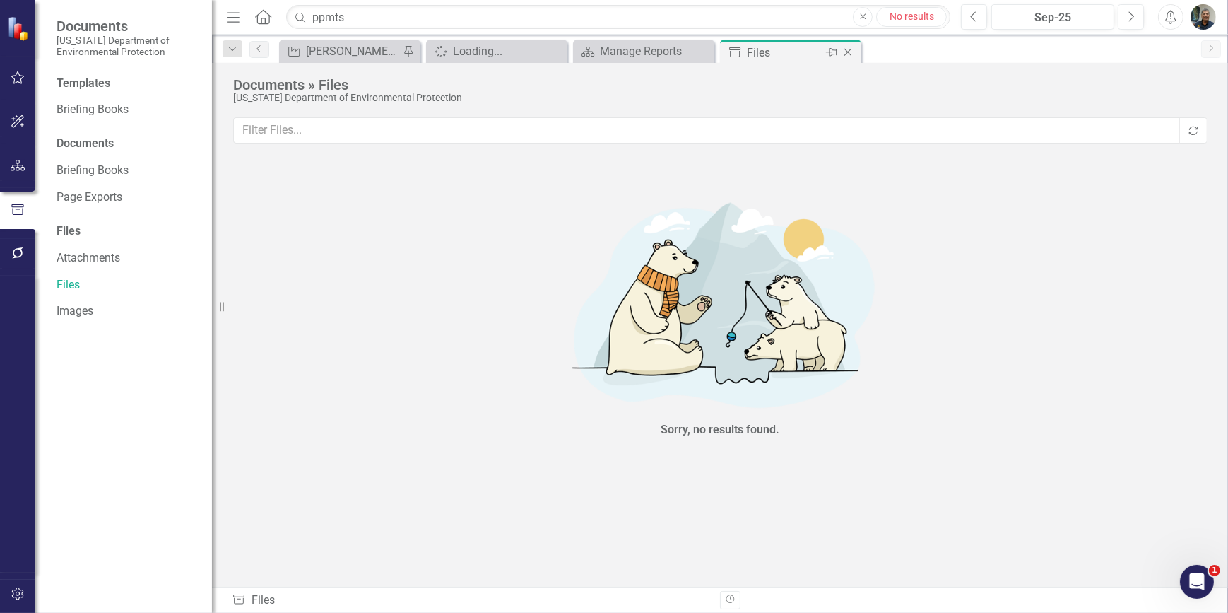
click at [850, 52] on icon "Close" at bounding box center [848, 52] width 14 height 11
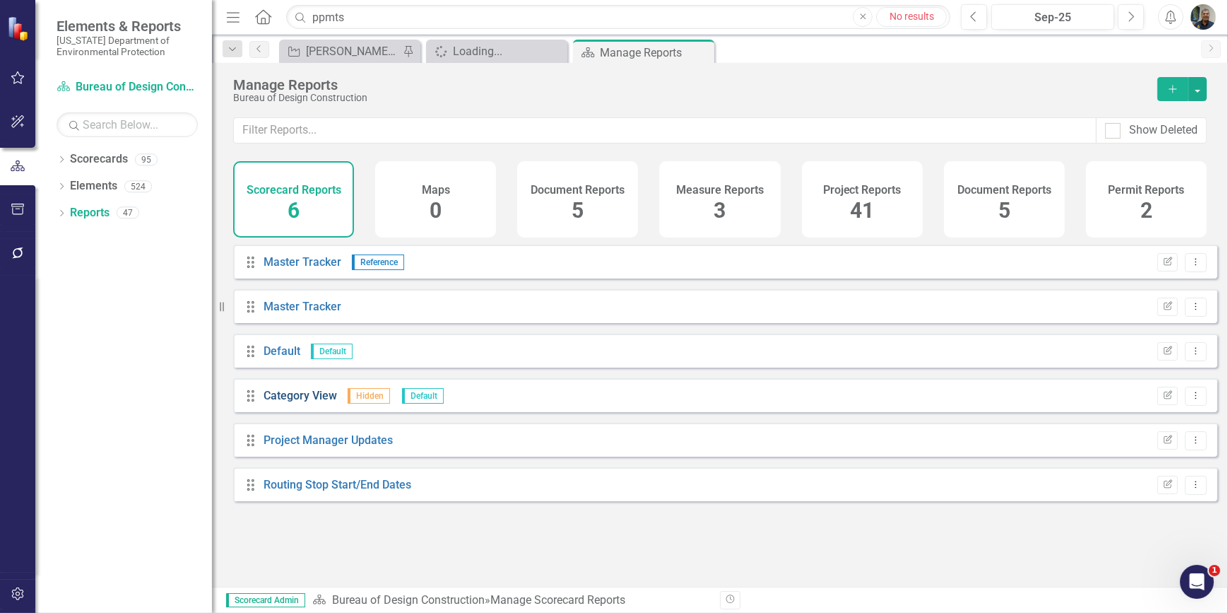
click at [311, 402] on link "Category View" at bounding box center [301, 395] width 74 height 13
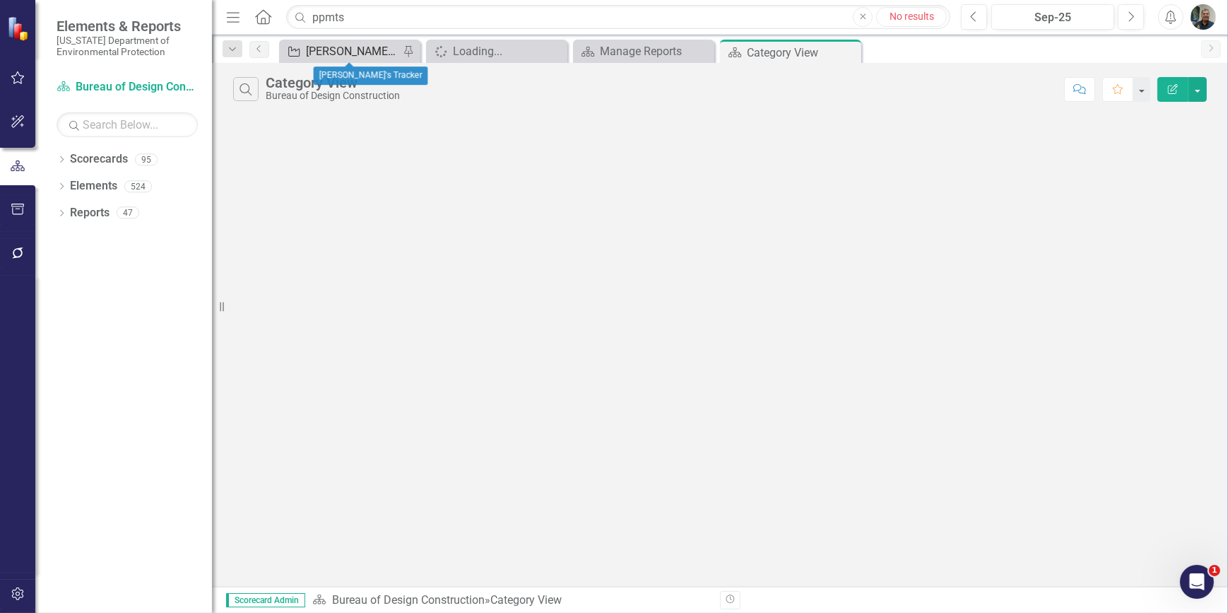
click at [319, 49] on div "[PERSON_NAME]'s Tracker" at bounding box center [352, 51] width 93 height 18
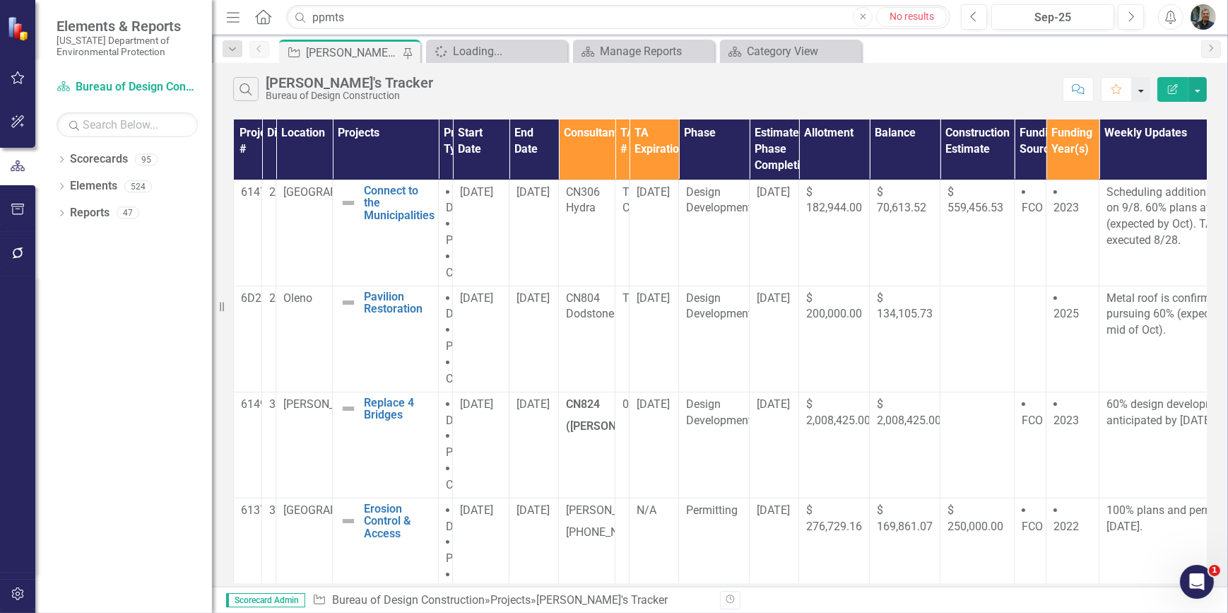
click at [1145, 90] on button "button" at bounding box center [1141, 89] width 18 height 25
click at [1095, 110] on link "Favorite Add Favorite" at bounding box center [1095, 115] width 112 height 26
click at [556, 50] on icon "Close" at bounding box center [555, 51] width 14 height 11
click at [560, 52] on icon "Close" at bounding box center [555, 51] width 14 height 11
click at [556, 49] on icon at bounding box center [555, 51] width 8 height 8
